Goal: Find specific page/section: Find specific page/section

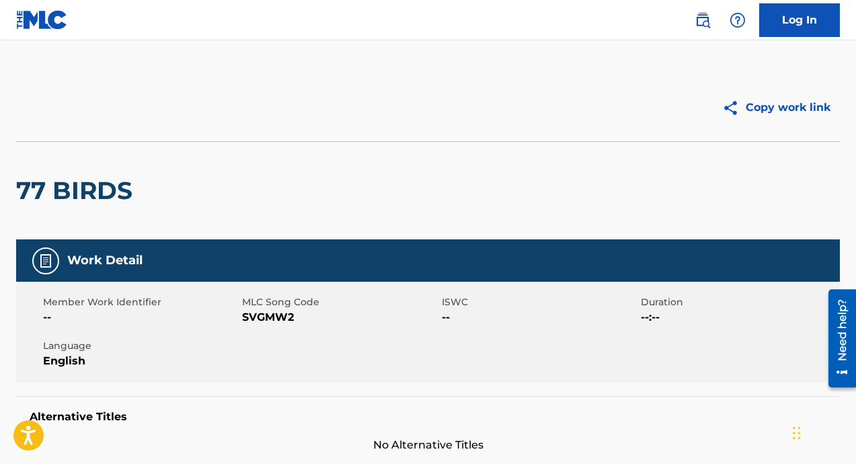
click at [789, 20] on link "Log In" at bounding box center [799, 20] width 81 height 34
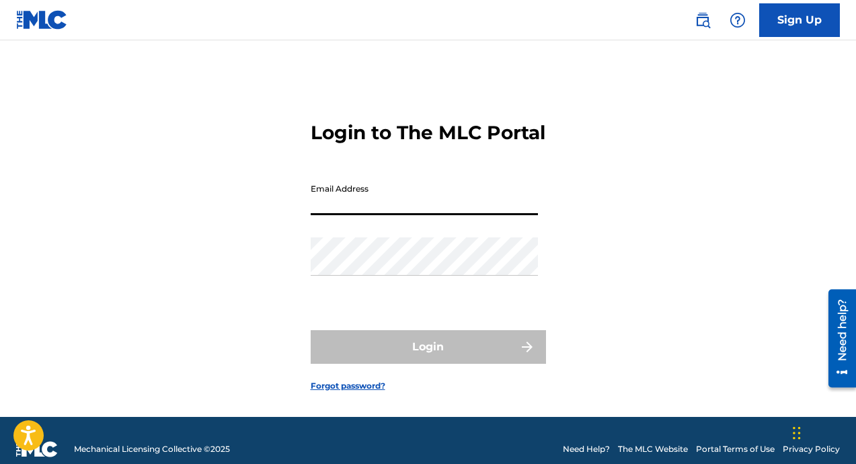
click at [422, 215] on input "Email Address" at bounding box center [424, 196] width 227 height 38
type input "[EMAIL_ADDRESS][DOMAIN_NAME]"
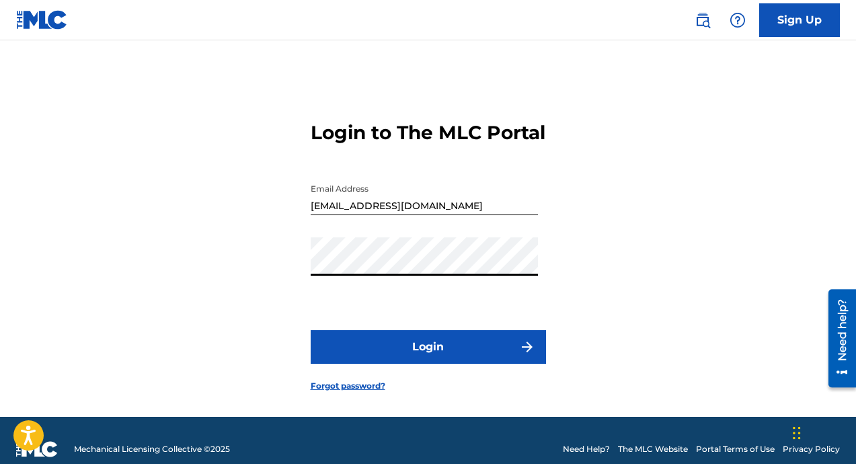
click at [311, 330] on button "Login" at bounding box center [428, 347] width 235 height 34
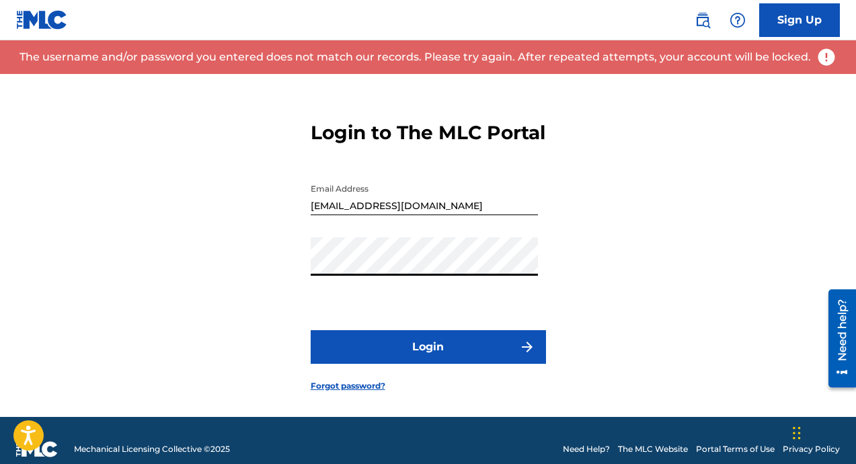
scroll to position [34, 0]
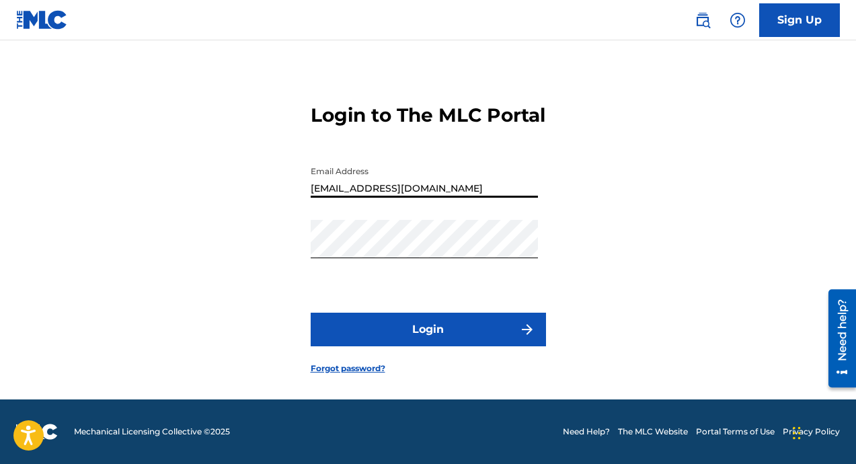
drag, startPoint x: 458, startPoint y: 193, endPoint x: 275, endPoint y: 194, distance: 182.9
click at [275, 194] on div "Login to The MLC Portal Email Address [EMAIL_ADDRESS][DOMAIN_NAME] Password Log…" at bounding box center [428, 227] width 856 height 343
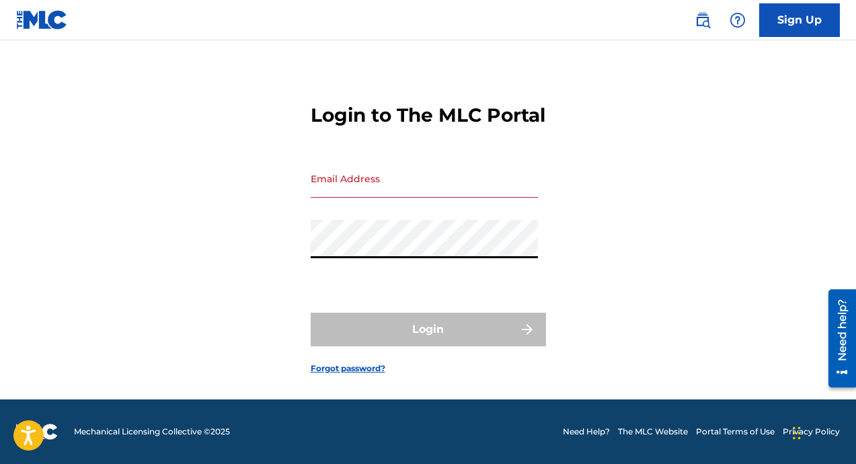
click at [262, 249] on div "Login to The MLC Portal Email Address Password Login Forgot password?" at bounding box center [428, 227] width 856 height 343
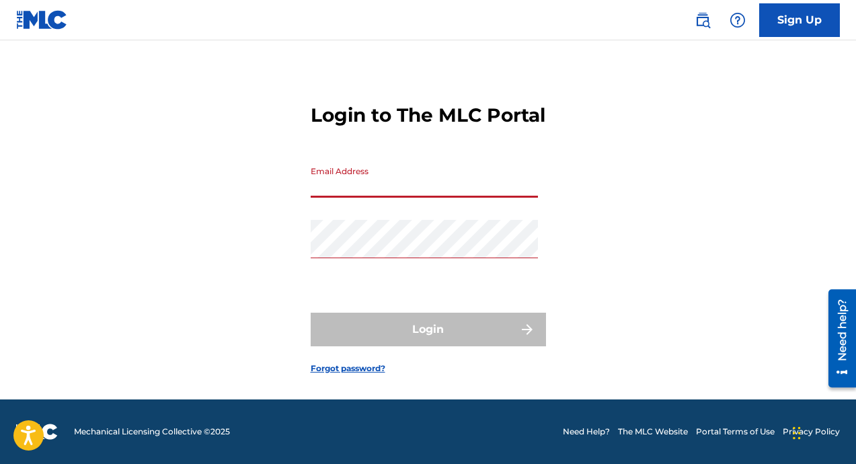
click at [328, 193] on input "Email Address" at bounding box center [424, 178] width 227 height 38
type input "[EMAIL_ADDRESS][DOMAIN_NAME]"
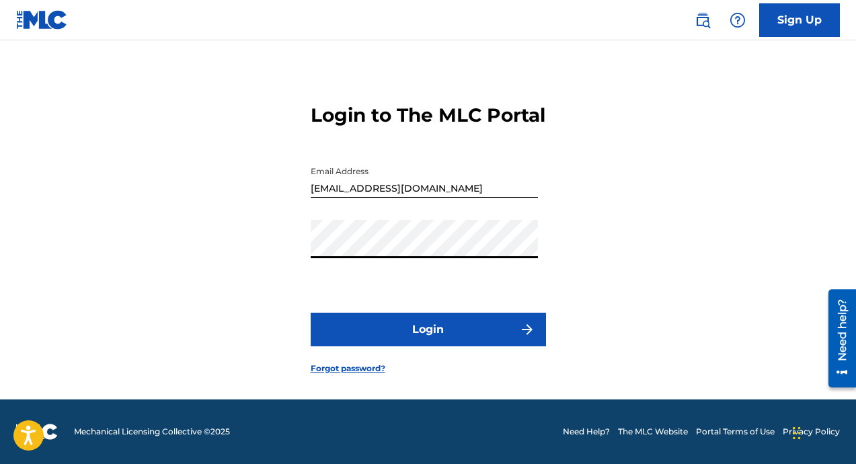
click at [423, 335] on button "Login" at bounding box center [428, 330] width 235 height 34
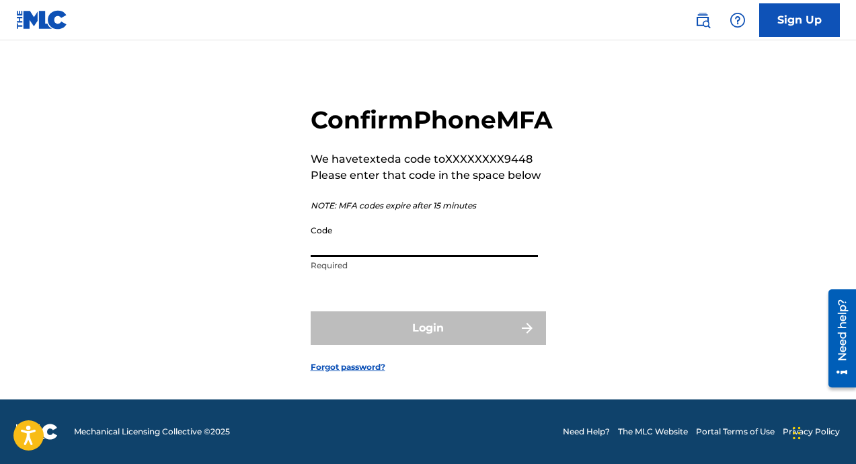
click at [385, 245] on input "Code" at bounding box center [424, 238] width 227 height 38
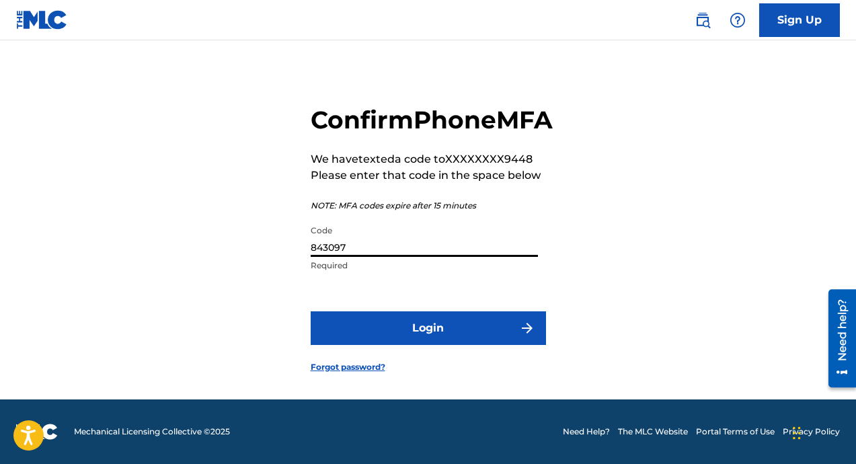
type input "843097"
click at [311, 311] on button "Login" at bounding box center [428, 328] width 235 height 34
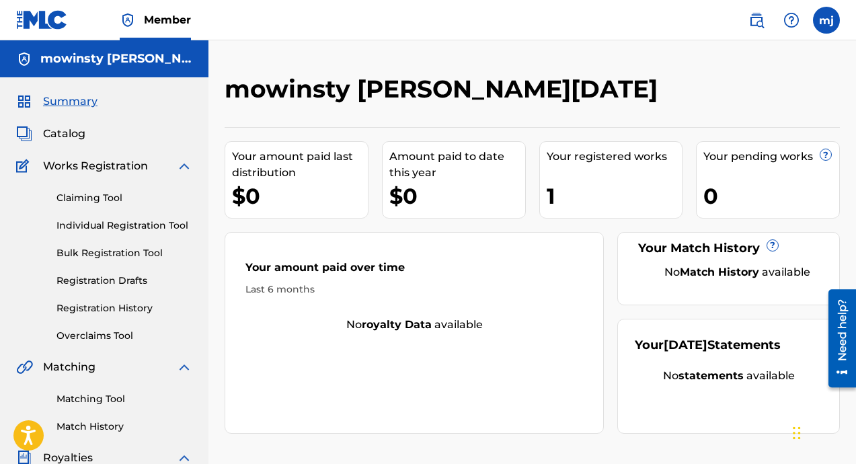
click at [69, 133] on span "Catalog" at bounding box center [64, 134] width 42 height 16
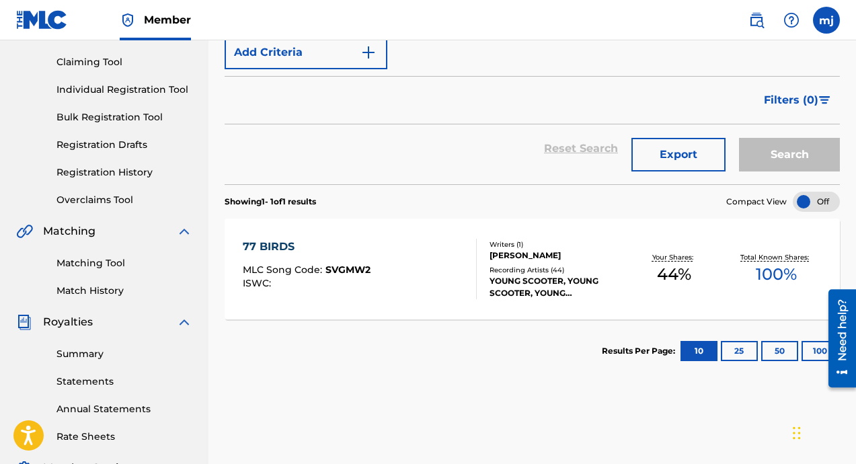
scroll to position [139, 0]
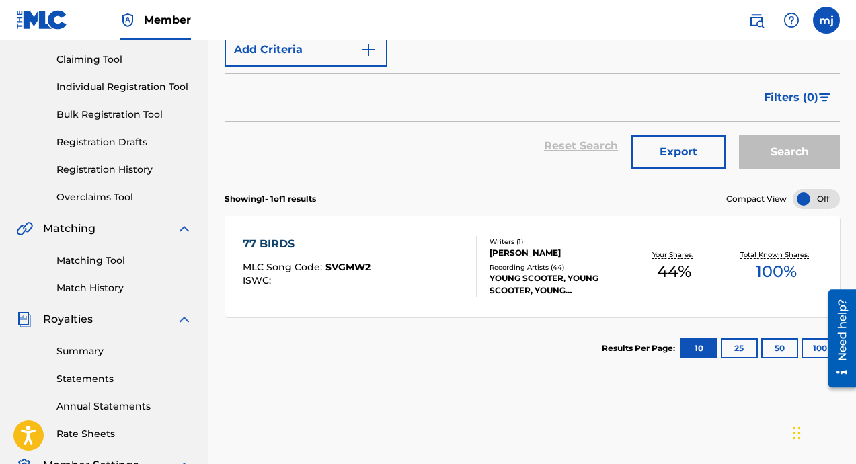
click at [357, 266] on span "SVGMW2" at bounding box center [347, 267] width 45 height 12
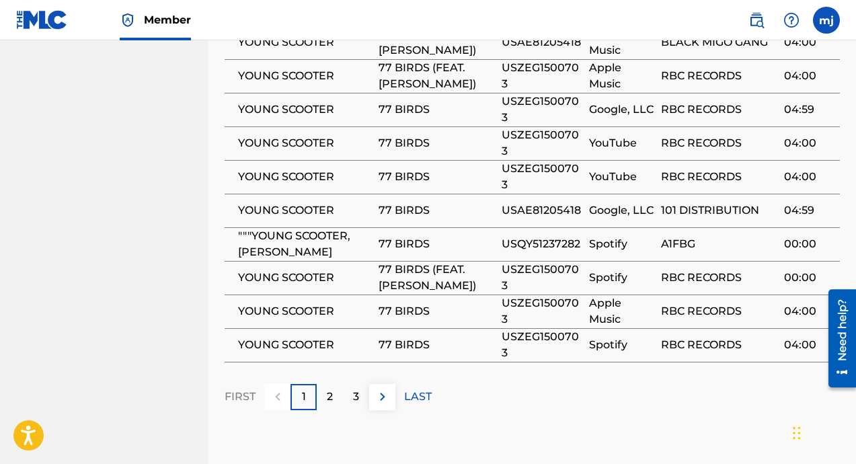
scroll to position [1151, 0]
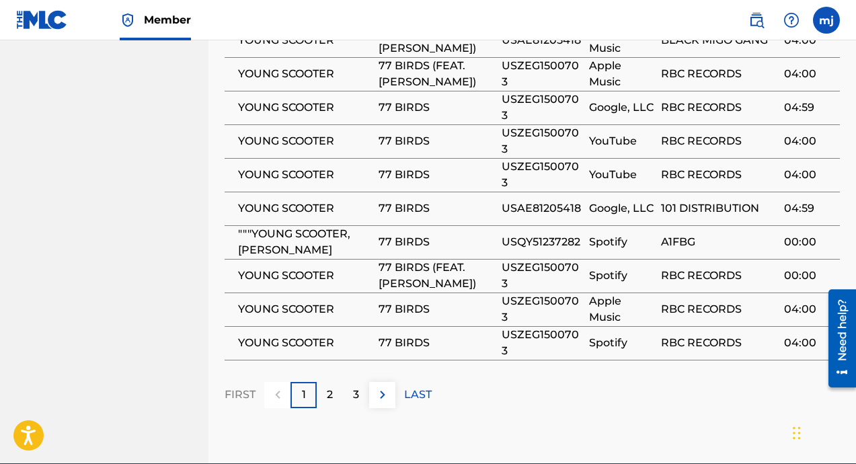
click at [354, 387] on p "3" at bounding box center [356, 395] width 6 height 16
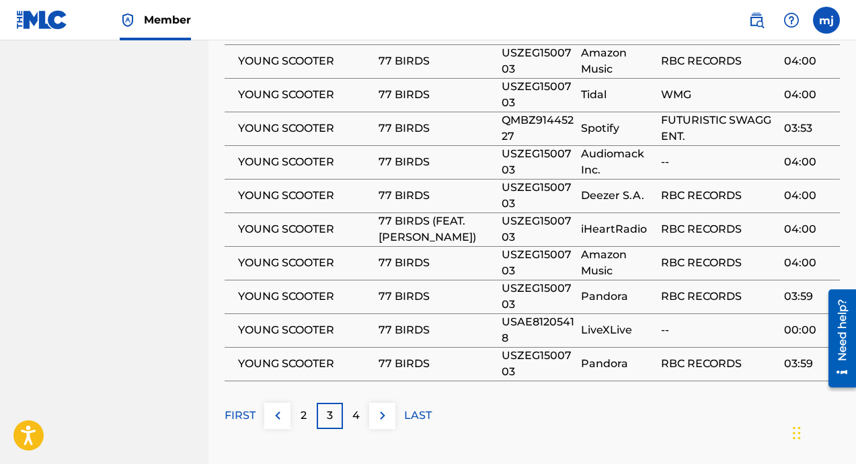
scroll to position [1123, 0]
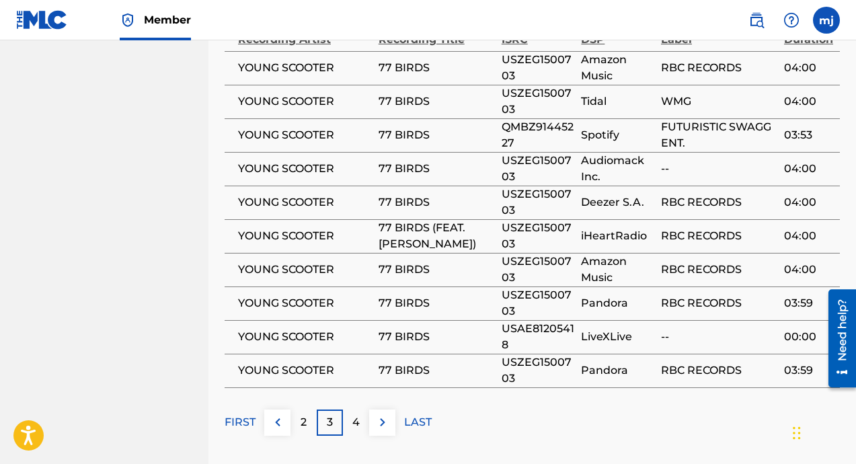
click at [354, 414] on p "4" at bounding box center [355, 422] width 7 height 16
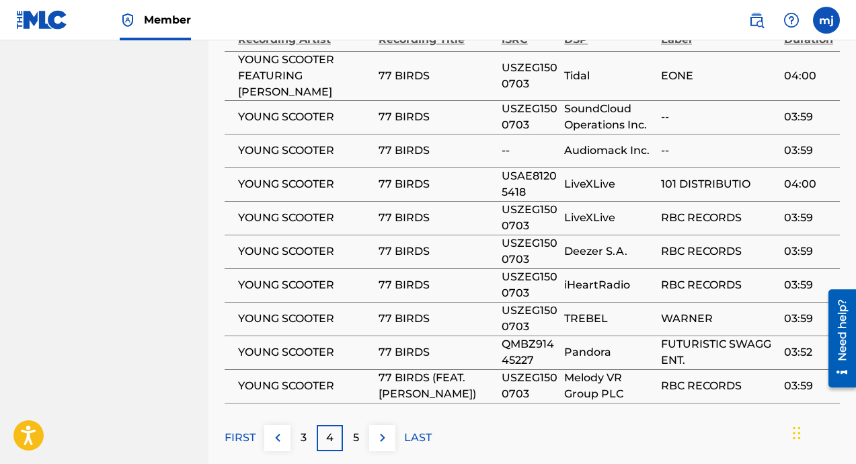
click at [356, 425] on div "5" at bounding box center [356, 438] width 26 height 26
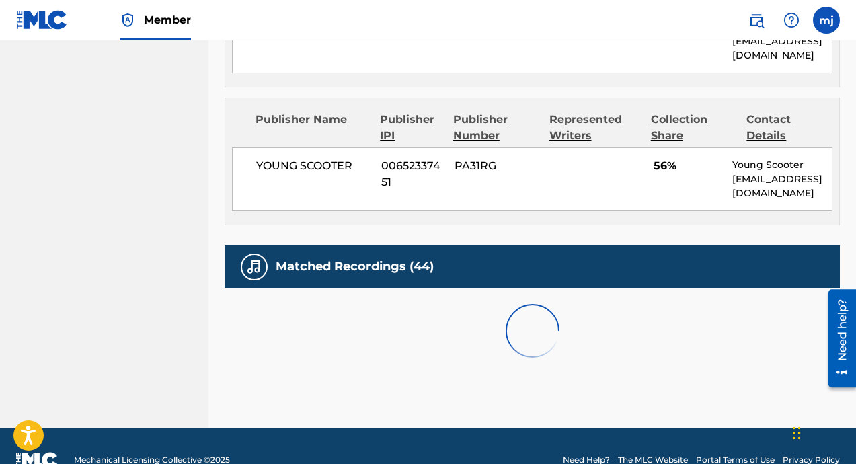
scroll to position [984, 0]
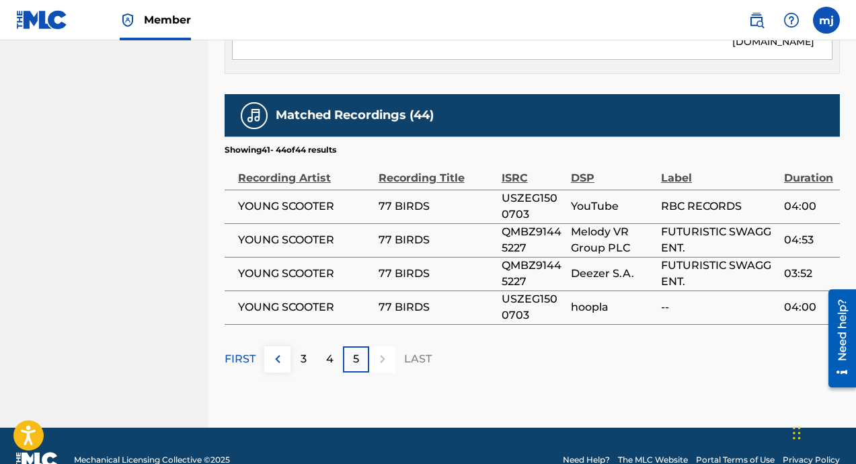
click at [270, 351] on img at bounding box center [278, 359] width 16 height 16
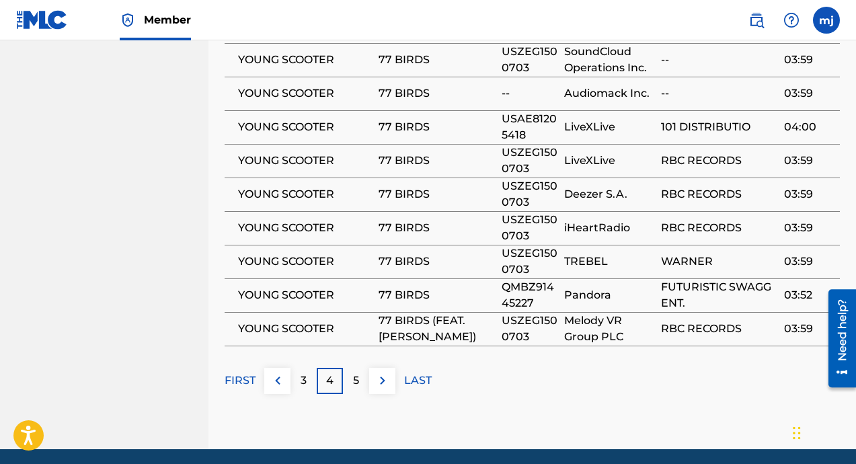
scroll to position [1202, 0]
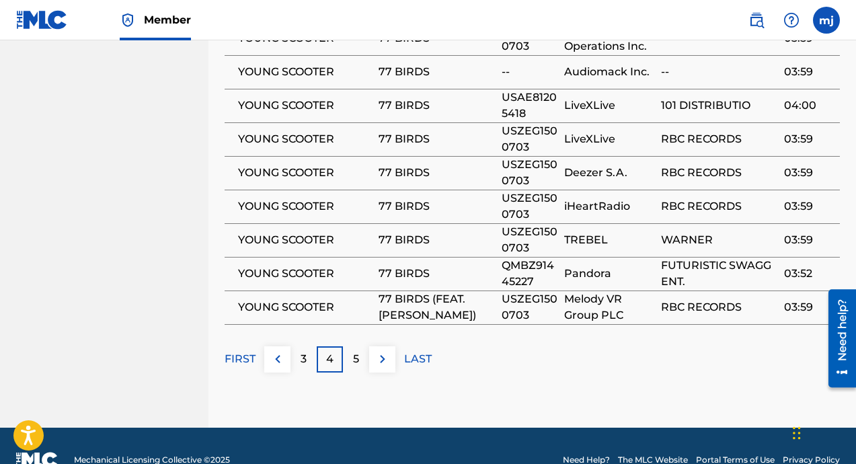
click at [280, 351] on img at bounding box center [278, 359] width 16 height 16
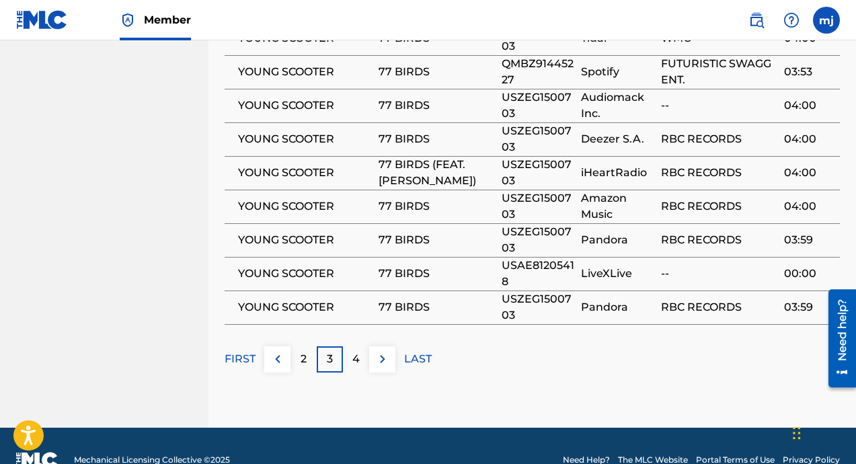
click at [280, 351] on img at bounding box center [278, 359] width 16 height 16
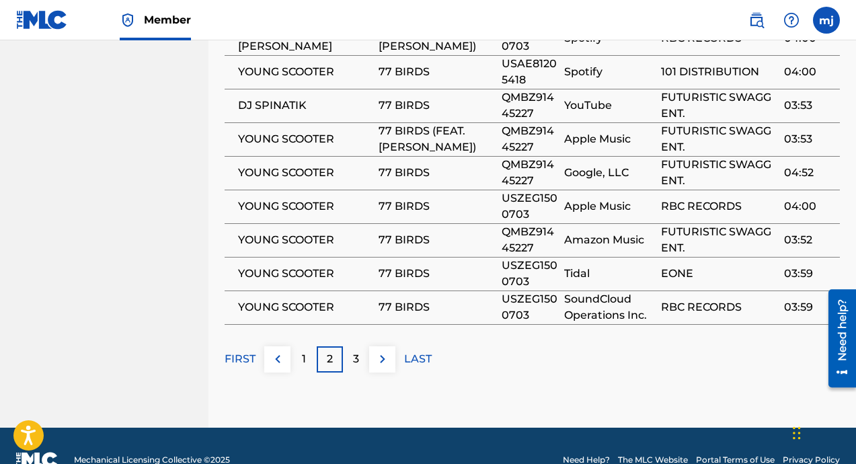
click at [280, 351] on img at bounding box center [278, 359] width 16 height 16
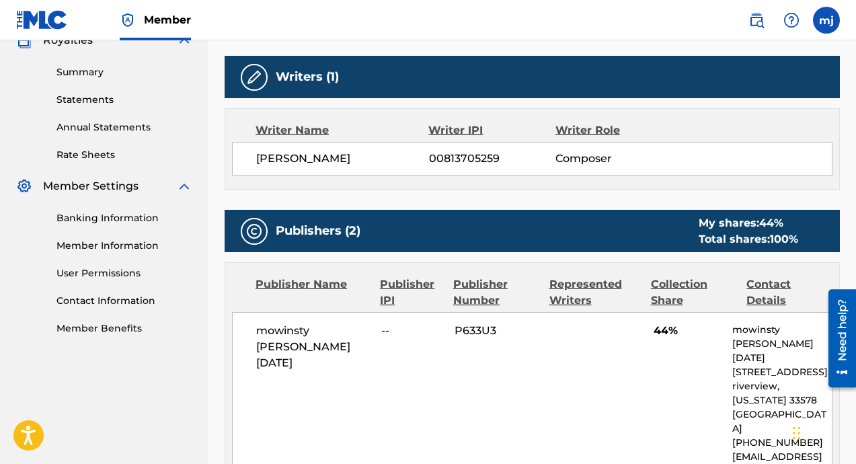
scroll to position [414, 0]
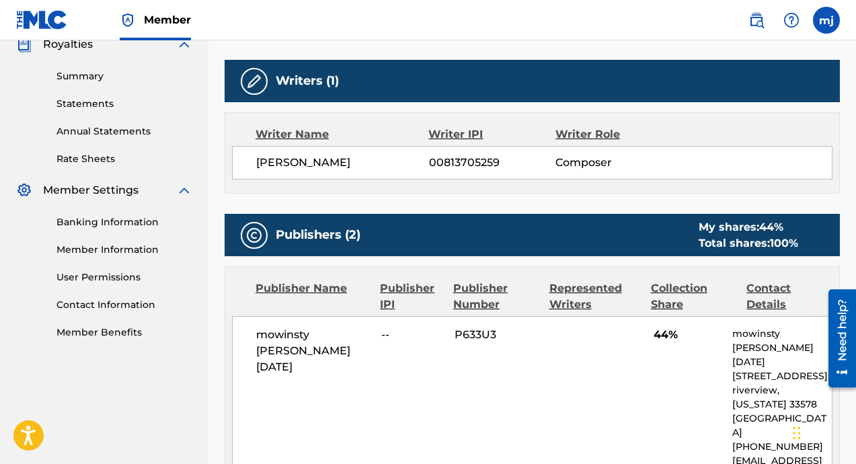
click at [135, 304] on link "Contact Information" at bounding box center [124, 305] width 136 height 14
